Goal: Task Accomplishment & Management: Manage account settings

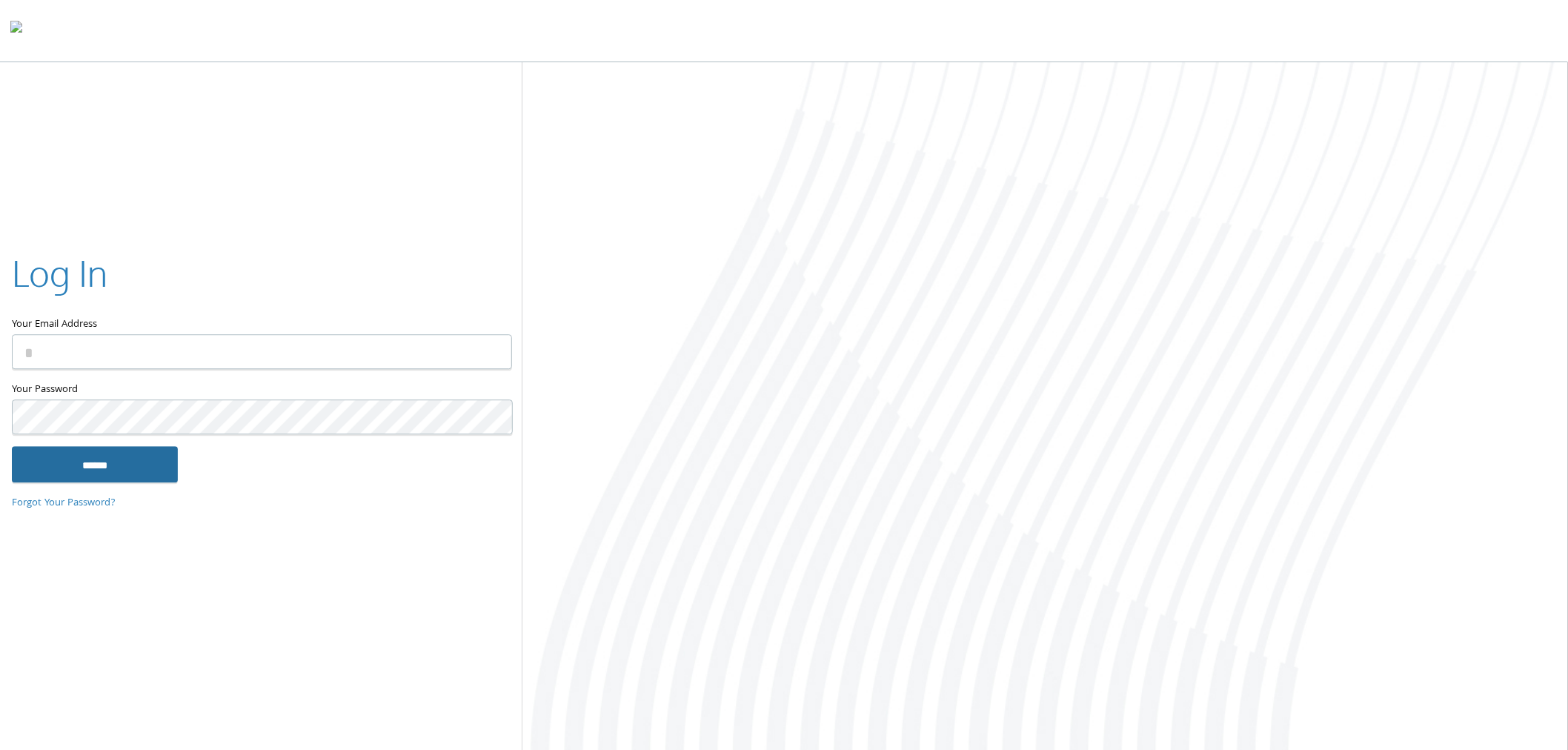
type input "**********"
click at [106, 461] on input "******" at bounding box center [94, 465] width 166 height 36
type input "**********"
click at [119, 463] on input "******" at bounding box center [94, 465] width 166 height 36
